Goal: Task Accomplishment & Management: Use online tool/utility

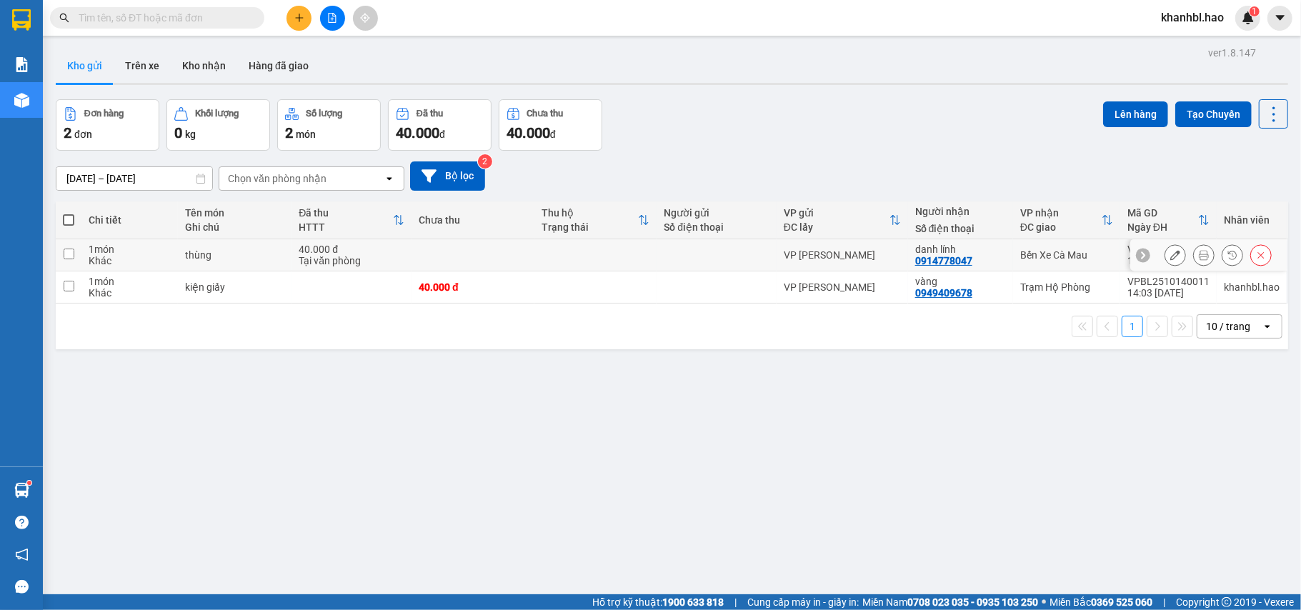
click at [1170, 260] on icon at bounding box center [1175, 255] width 10 height 10
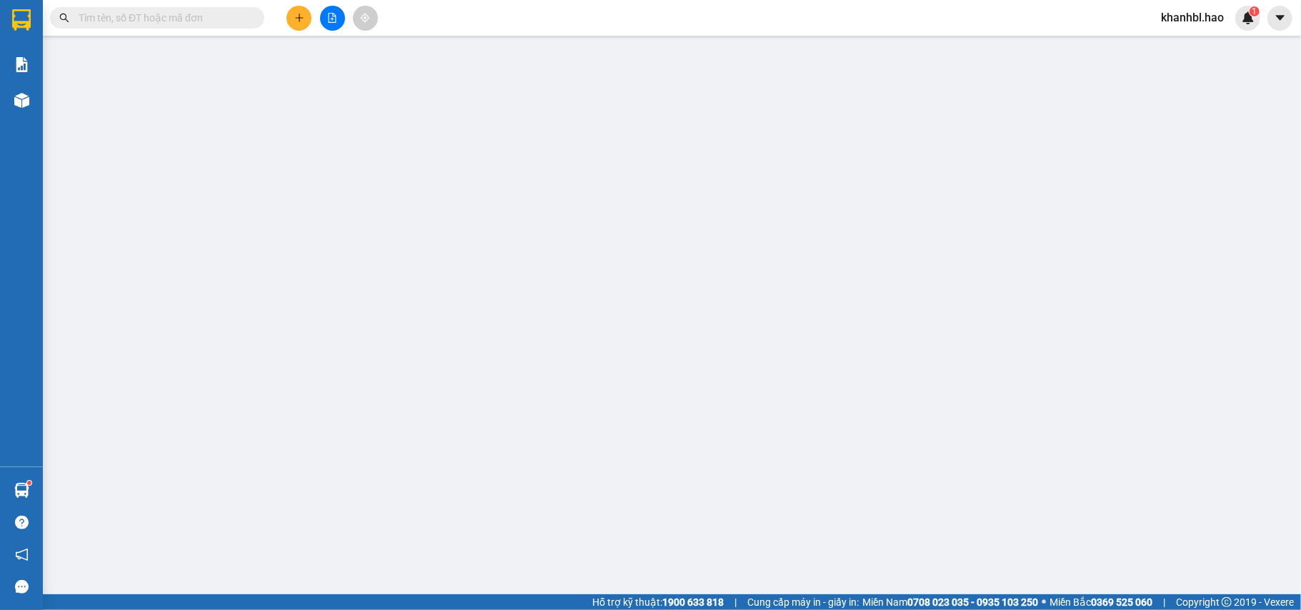
type input "0914778047"
type input "danh lính"
type input "40.000"
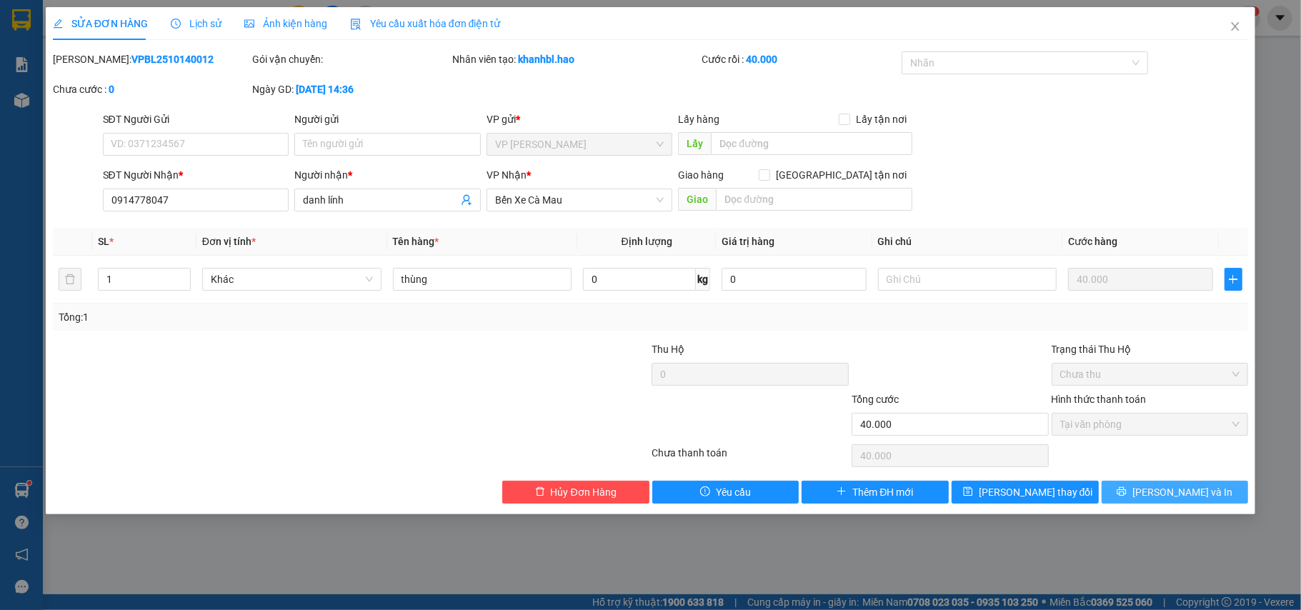
click at [1163, 492] on span "[PERSON_NAME] và In" at bounding box center [1183, 492] width 100 height 16
type input "0"
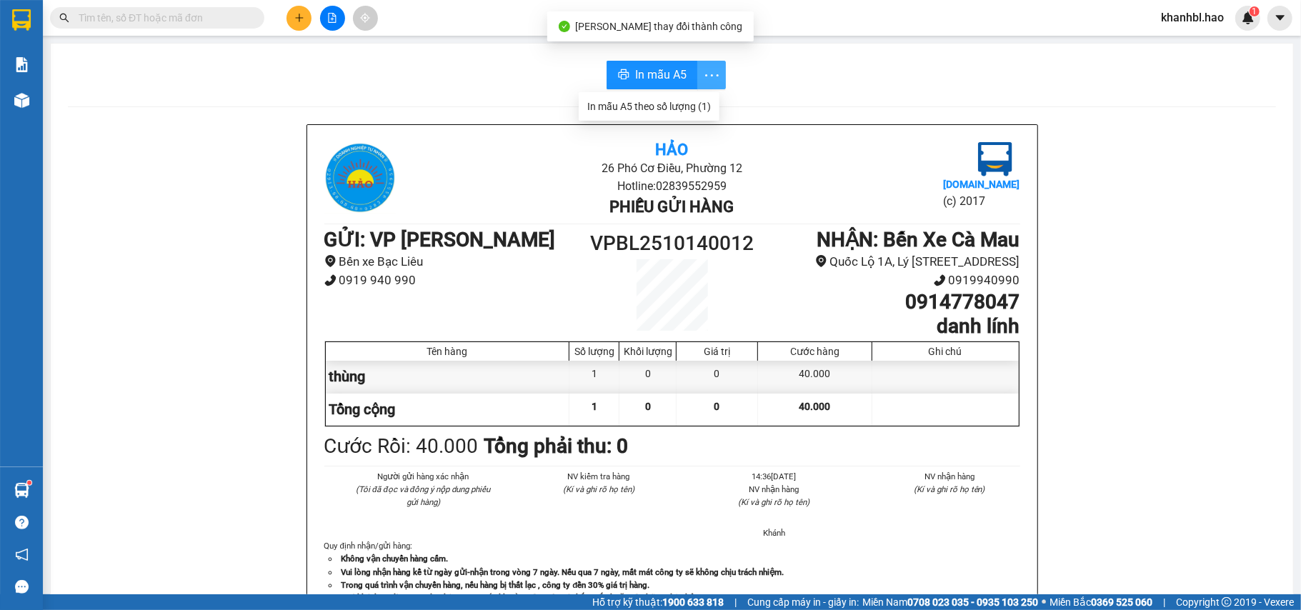
click at [705, 75] on icon "more" at bounding box center [712, 75] width 14 height 2
click at [673, 78] on span "In mẫu A5" at bounding box center [660, 75] width 51 height 18
